Goal: Task Accomplishment & Management: Manage account settings

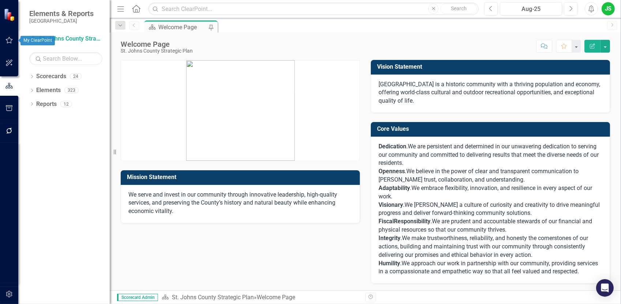
click at [7, 41] on icon "button" at bounding box center [9, 40] width 7 height 7
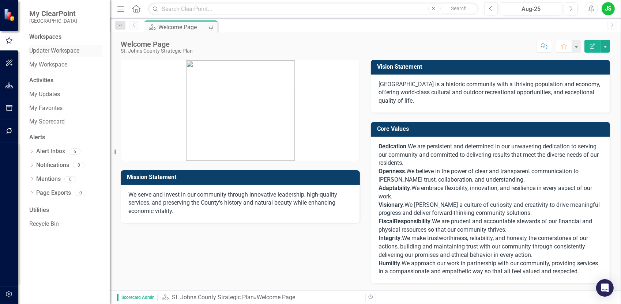
click at [67, 47] on link "Updater Workspace" at bounding box center [65, 51] width 73 height 8
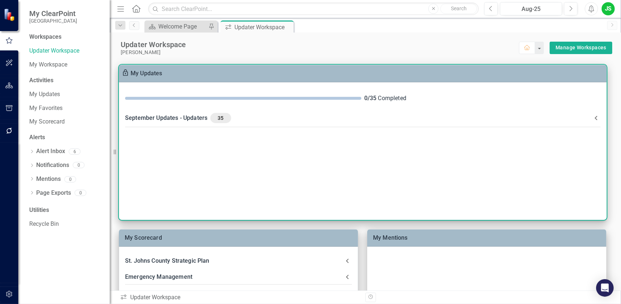
click at [169, 117] on div "September Updates - Updaters 35" at bounding box center [358, 118] width 467 height 10
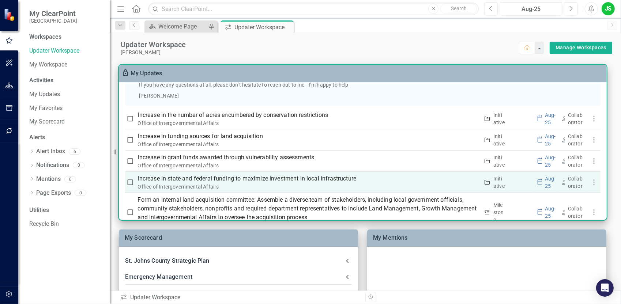
scroll to position [533, 0]
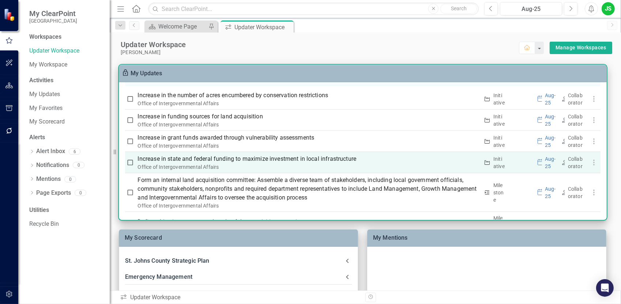
click at [268, 159] on p "Increase in state and federal funding to maximize investment in local infrastru…" at bounding box center [308, 159] width 341 height 9
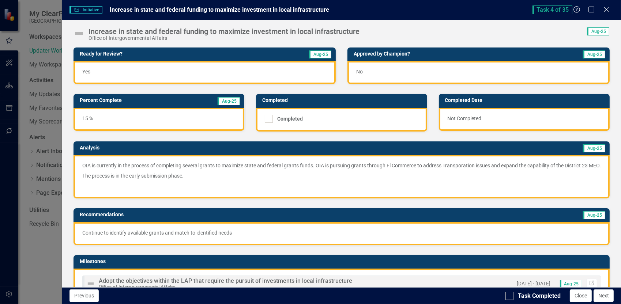
click at [377, 71] on div "No" at bounding box center [478, 72] width 262 height 23
click at [378, 72] on div "No" at bounding box center [478, 72] width 262 height 23
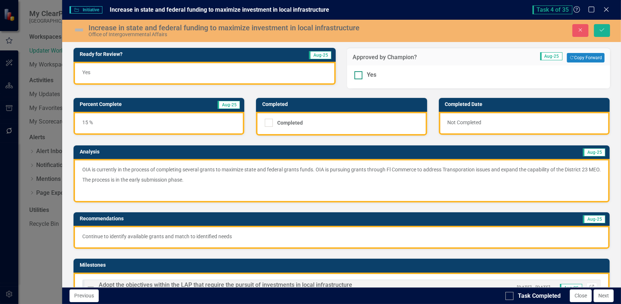
click at [379, 72] on div "Yes" at bounding box center [478, 75] width 248 height 8
click at [359, 72] on input "Yes" at bounding box center [356, 73] width 5 height 5
checkbox input "true"
click at [583, 31] on icon "Close" at bounding box center [580, 29] width 7 height 5
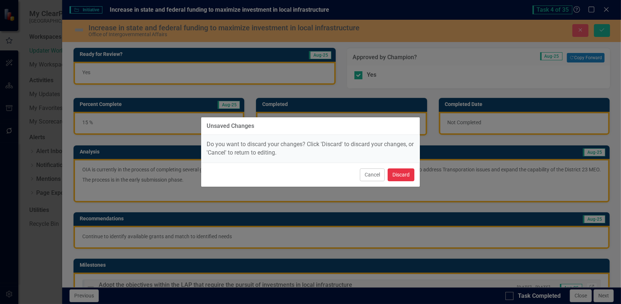
click at [396, 175] on button "Discard" at bounding box center [401, 175] width 27 height 13
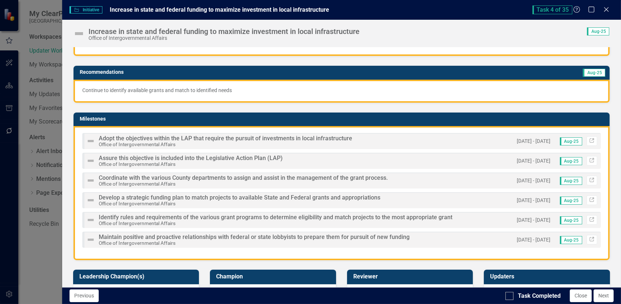
scroll to position [146, 0]
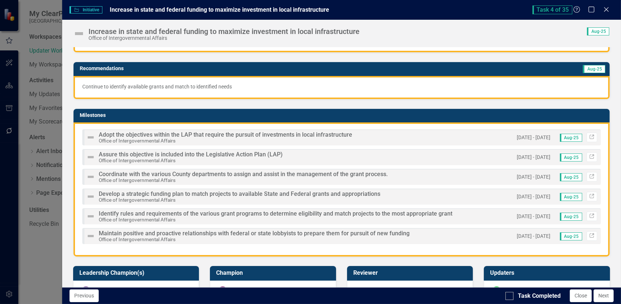
click at [138, 138] on span "Adopt the objectives within the LAP that require the pursuit of investments in …" at bounding box center [225, 134] width 253 height 7
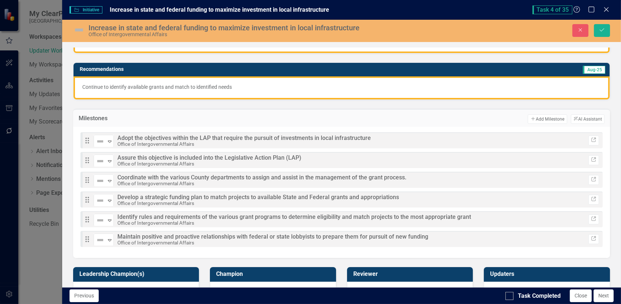
click at [273, 141] on span "Adopt the objectives within the LAP that require the pursuit of investments in …" at bounding box center [243, 138] width 253 height 7
click at [582, 26] on button "Close" at bounding box center [580, 30] width 16 height 13
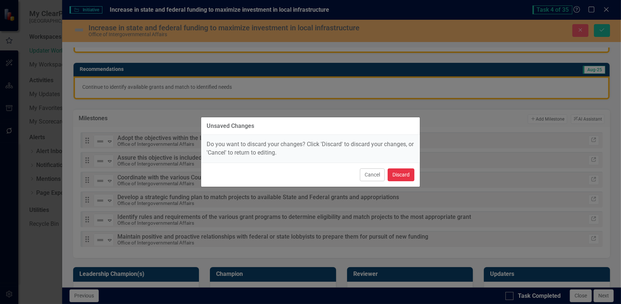
click at [405, 174] on button "Discard" at bounding box center [401, 175] width 27 height 13
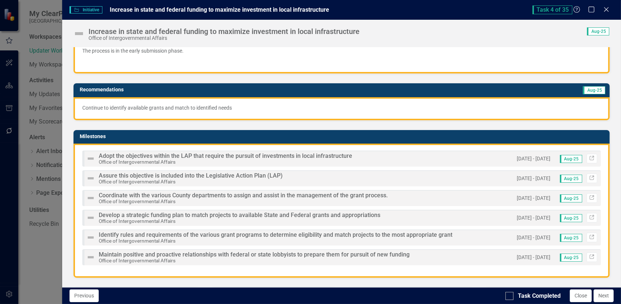
scroll to position [110, 0]
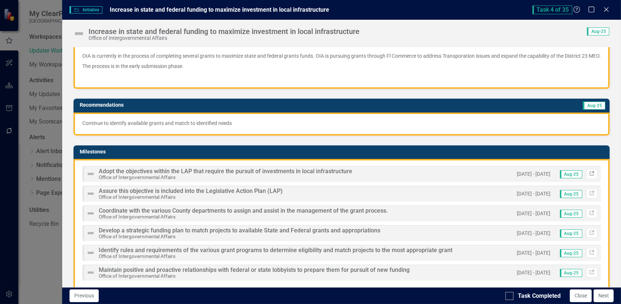
click at [589, 175] on icon at bounding box center [591, 173] width 4 height 4
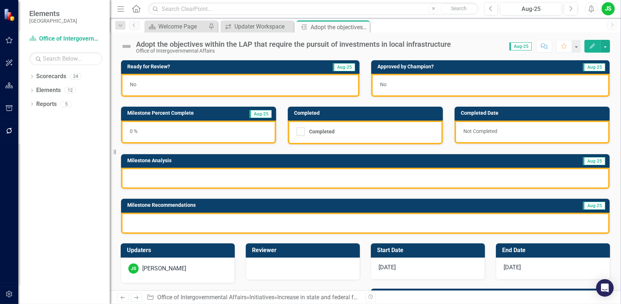
click at [175, 84] on div "No" at bounding box center [240, 85] width 238 height 23
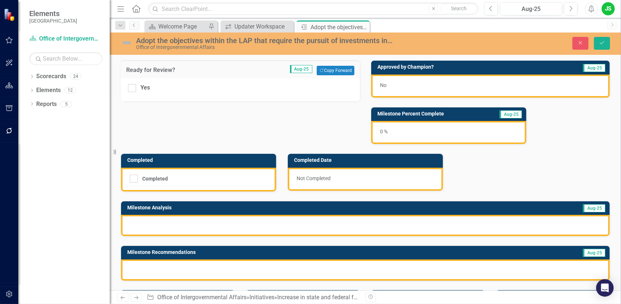
click at [175, 84] on div "Yes" at bounding box center [240, 88] width 224 height 8
click at [133, 84] on input "Yes" at bounding box center [130, 86] width 5 height 5
checkbox input "true"
click at [580, 42] on icon "button" at bounding box center [580, 42] width 3 height 3
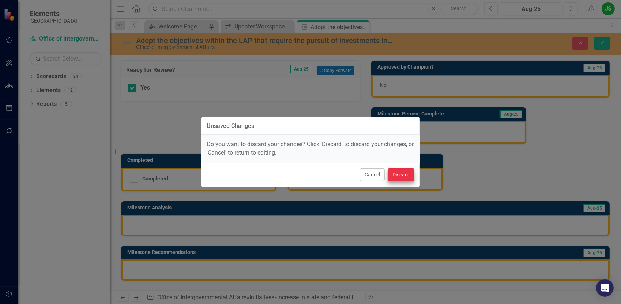
drag, startPoint x: 388, startPoint y: 168, endPoint x: 393, endPoint y: 169, distance: 5.3
click at [388, 168] on div "Cancel Discard" at bounding box center [310, 175] width 219 height 24
click at [398, 171] on button "Discard" at bounding box center [401, 175] width 27 height 13
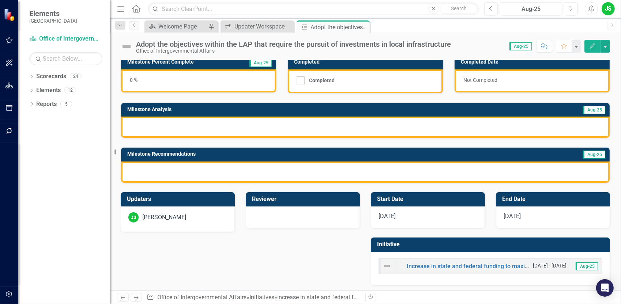
scroll to position [52, 0]
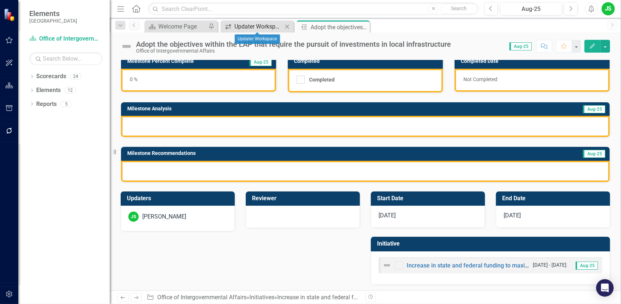
click at [248, 24] on div "Updater Workspace" at bounding box center [258, 26] width 48 height 9
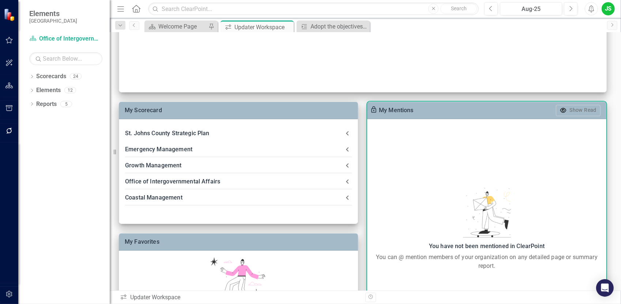
scroll to position [19, 0]
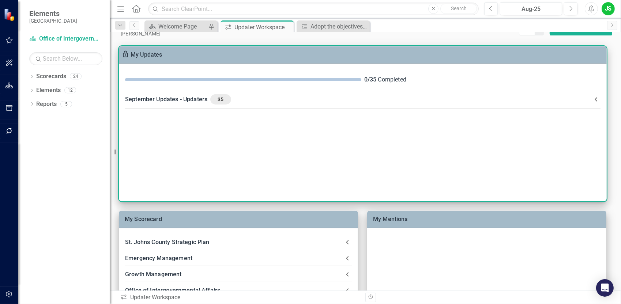
click at [147, 99] on div "September Updates - Updaters 35" at bounding box center [358, 99] width 467 height 10
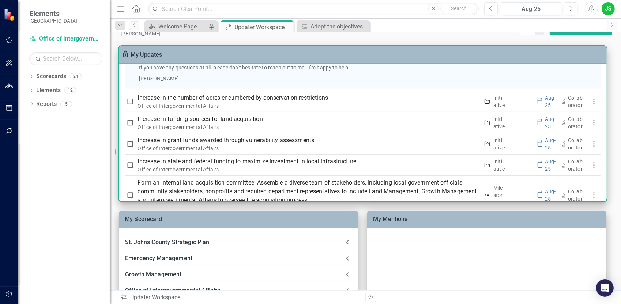
scroll to position [0, 0]
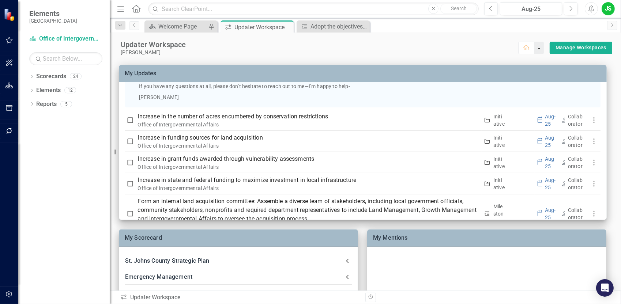
click at [534, 48] on button "button" at bounding box center [539, 48] width 10 height 12
click at [448, 42] on div "Updater Workspace" at bounding box center [320, 45] width 398 height 10
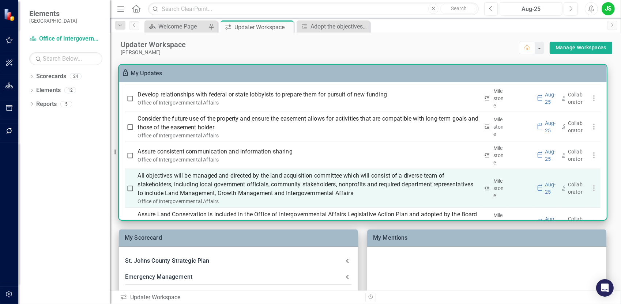
scroll to position [862, 0]
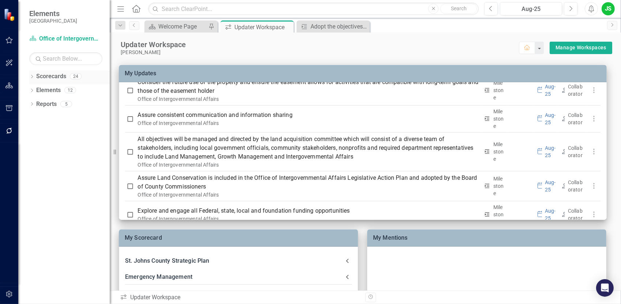
click at [33, 74] on div "Dropdown" at bounding box center [31, 77] width 5 height 6
click at [31, 77] on icon "Dropdown" at bounding box center [31, 75] width 4 height 5
click at [31, 77] on icon "Dropdown" at bounding box center [31, 77] width 5 height 4
click at [34, 89] on icon "Dropdown" at bounding box center [35, 90] width 5 height 4
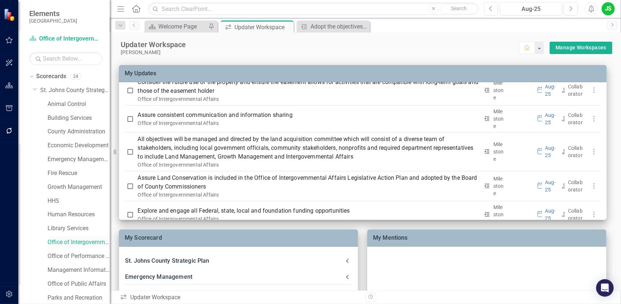
click at [71, 241] on link "Office of Intergovernmental Affairs" at bounding box center [79, 242] width 62 height 8
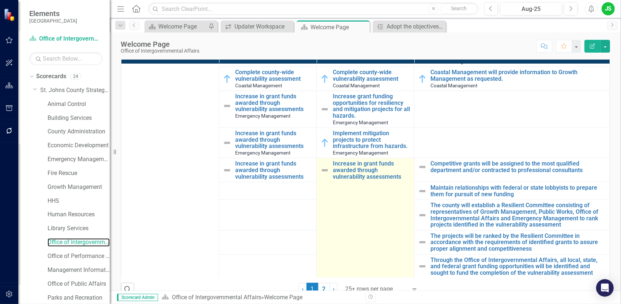
scroll to position [219, 0]
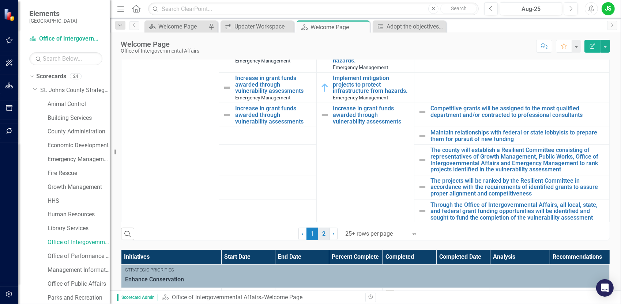
click at [319, 235] on link "2" at bounding box center [324, 234] width 12 height 12
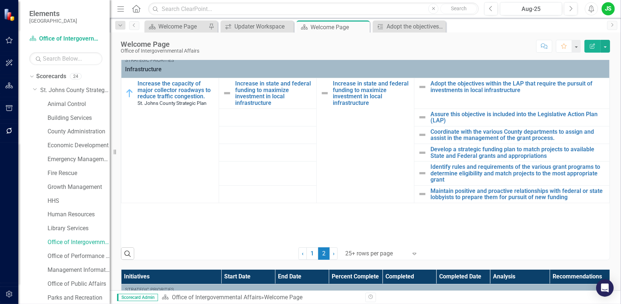
scroll to position [146, 0]
